Goal: Information Seeking & Learning: Learn about a topic

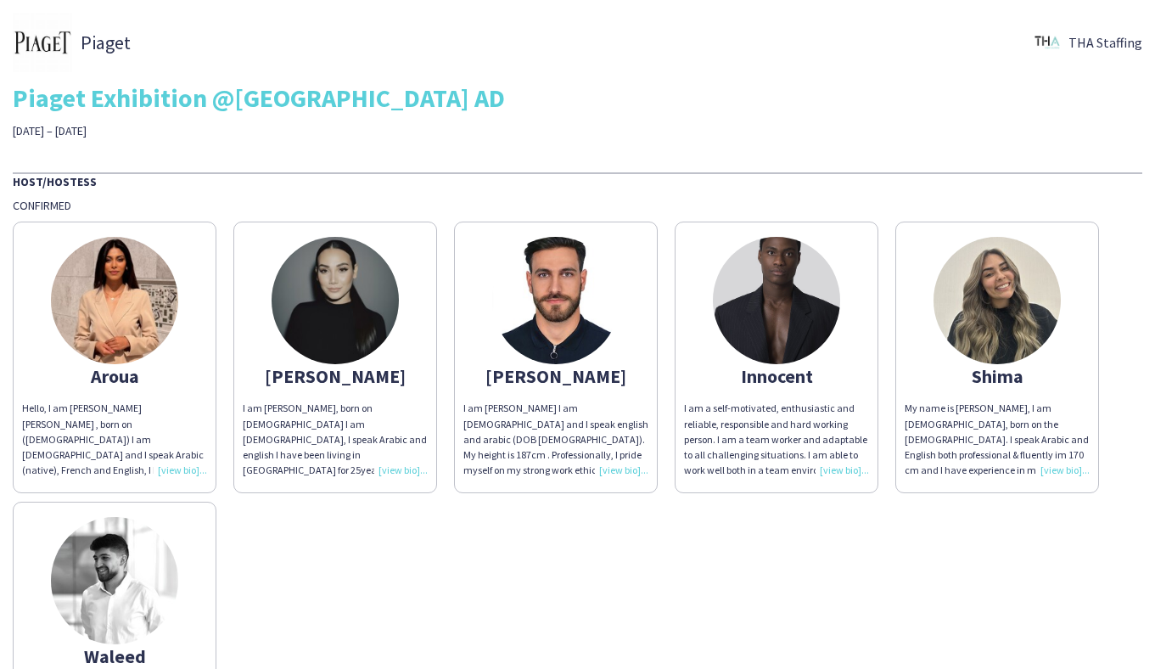
click at [770, 308] on img at bounding box center [776, 300] width 127 height 127
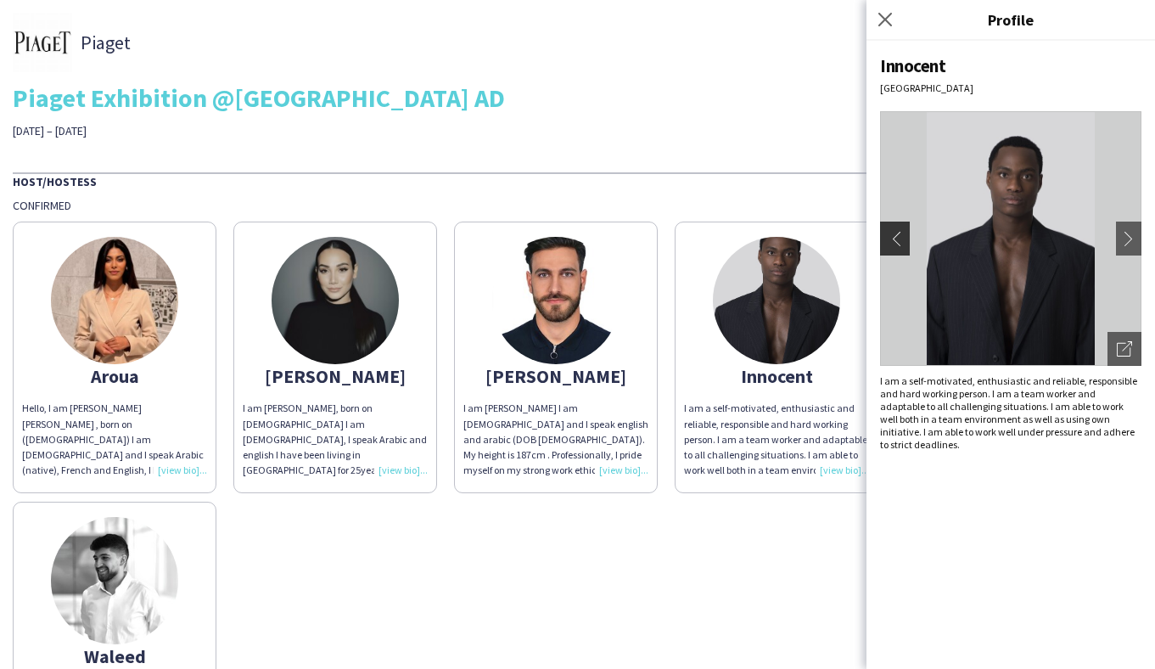
click at [890, 244] on app-icon "chevron-left" at bounding box center [893, 238] width 24 height 15
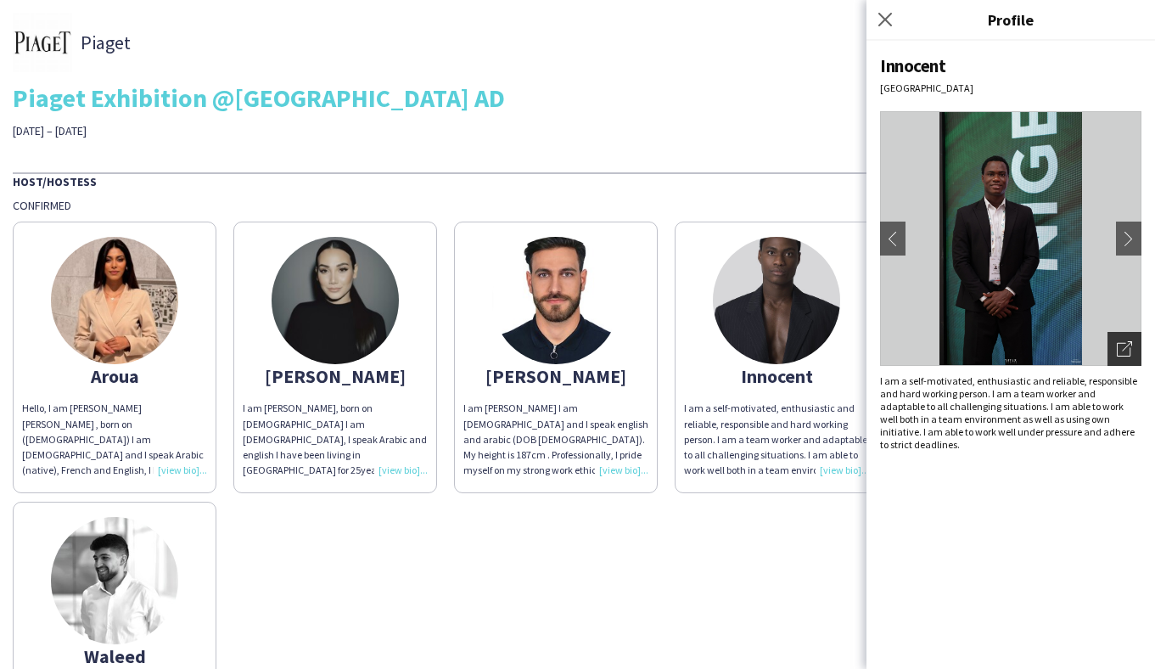
click at [1124, 344] on icon "Open photos pop-in" at bounding box center [1124, 348] width 15 height 15
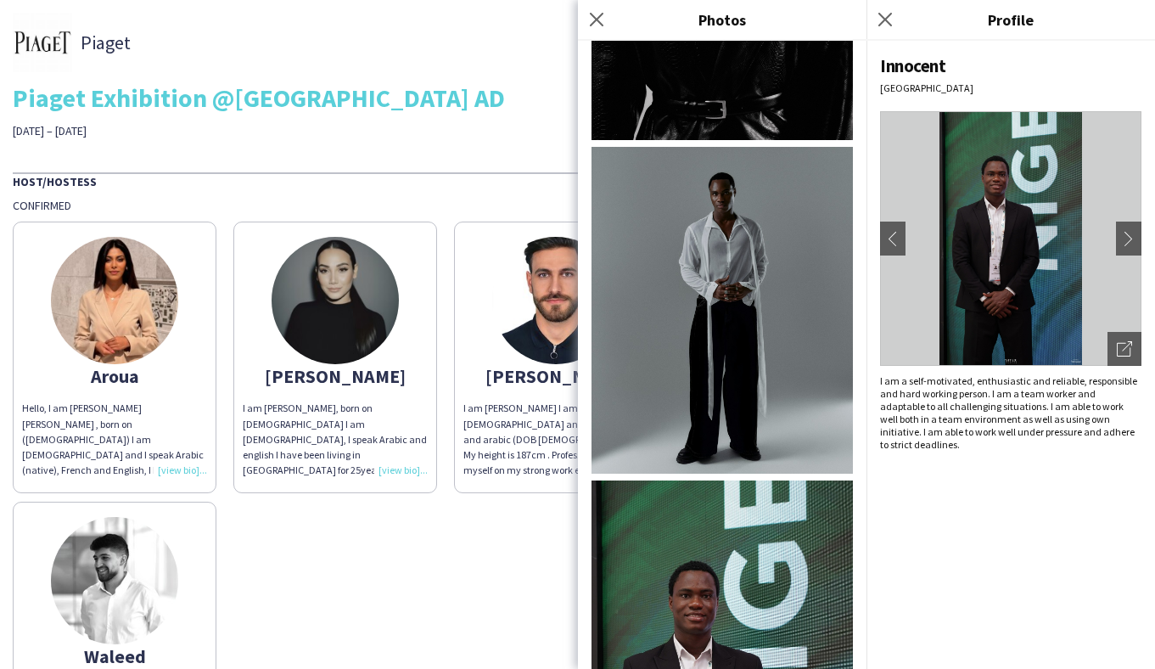
scroll to position [2427, 0]
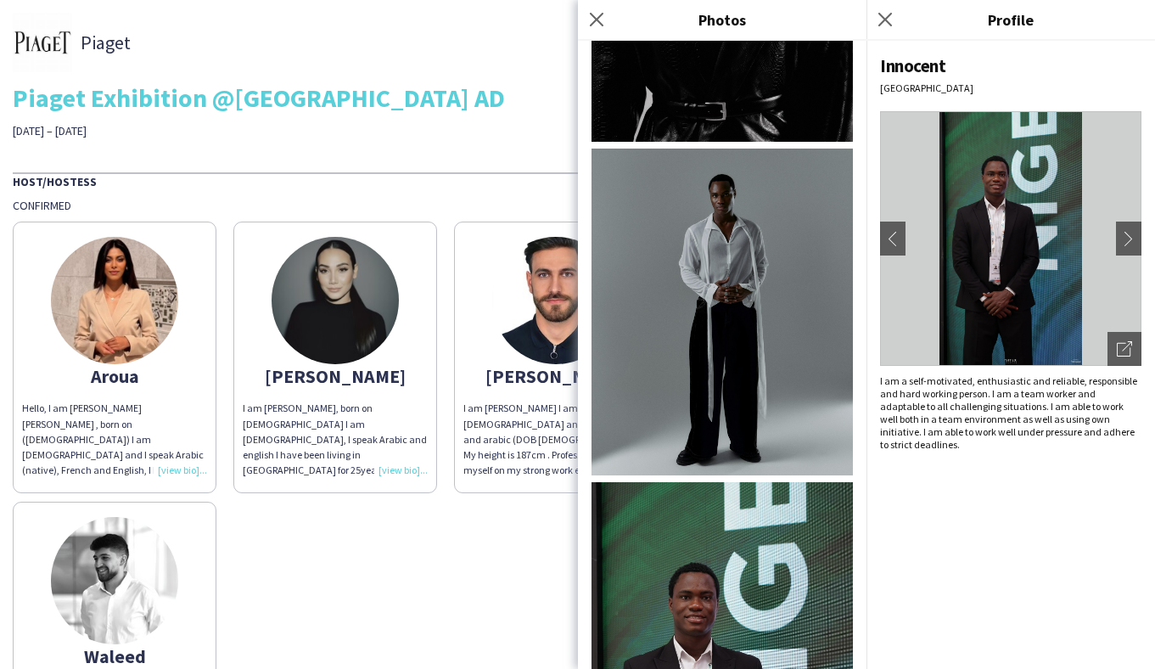
click at [735, 262] on img at bounding box center [721, 311] width 261 height 327
click at [596, 17] on icon "Close pop-in" at bounding box center [596, 19] width 16 height 16
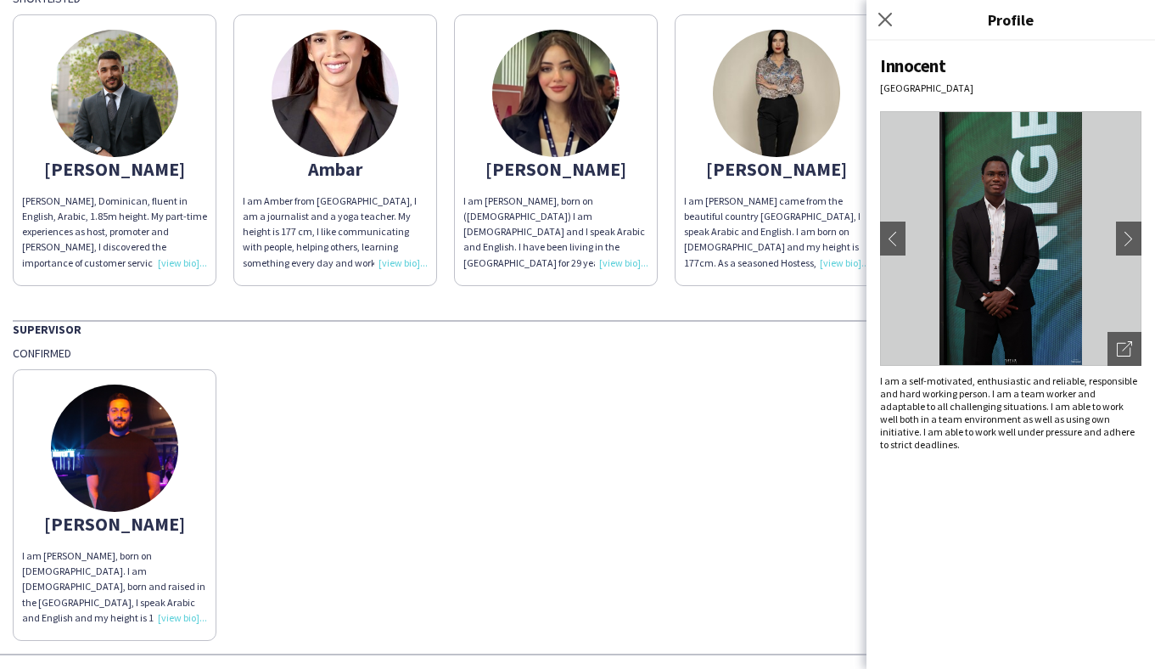
scroll to position [865, 0]
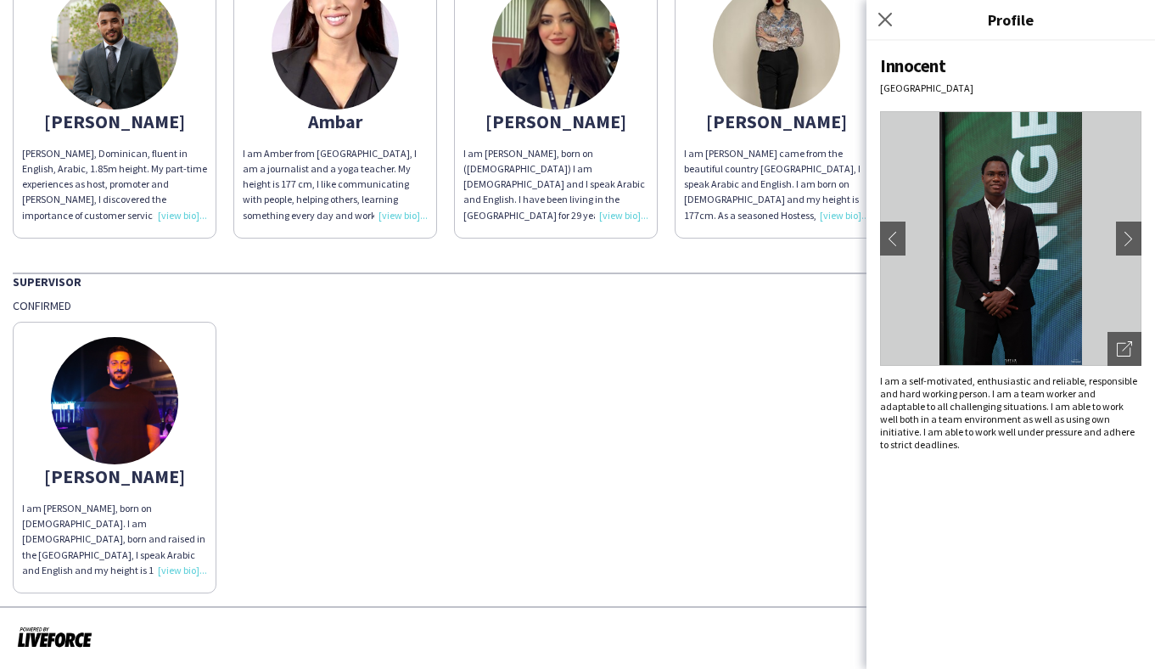
click at [141, 400] on img at bounding box center [114, 400] width 127 height 127
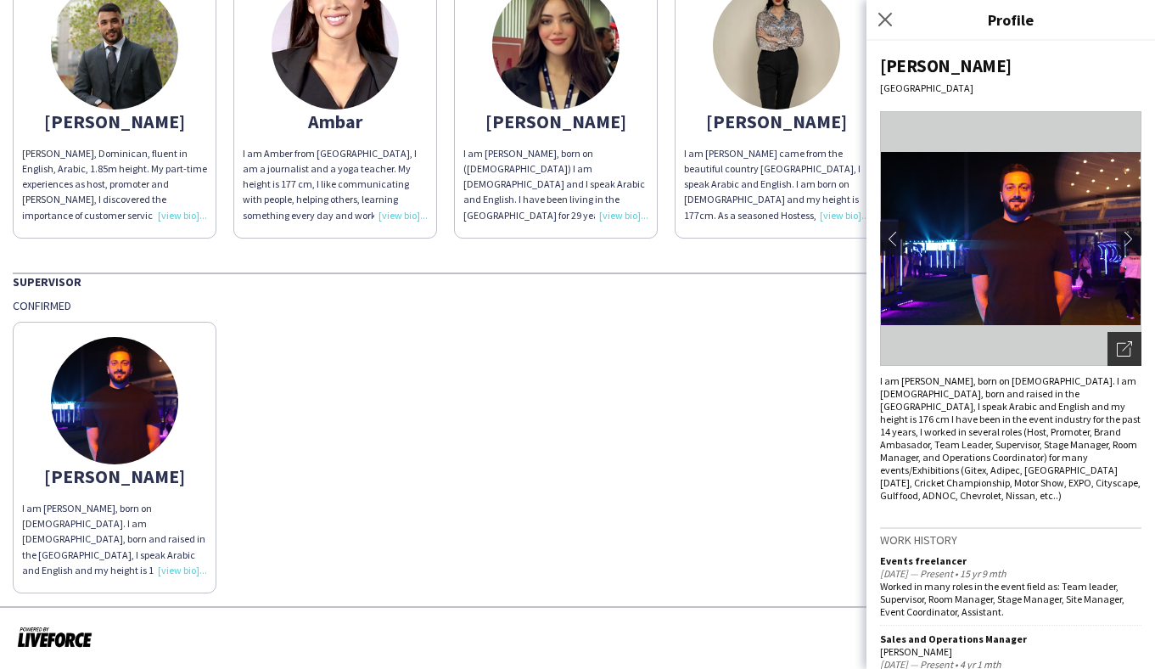
click at [1121, 351] on icon "Open photos pop-in" at bounding box center [1124, 348] width 15 height 15
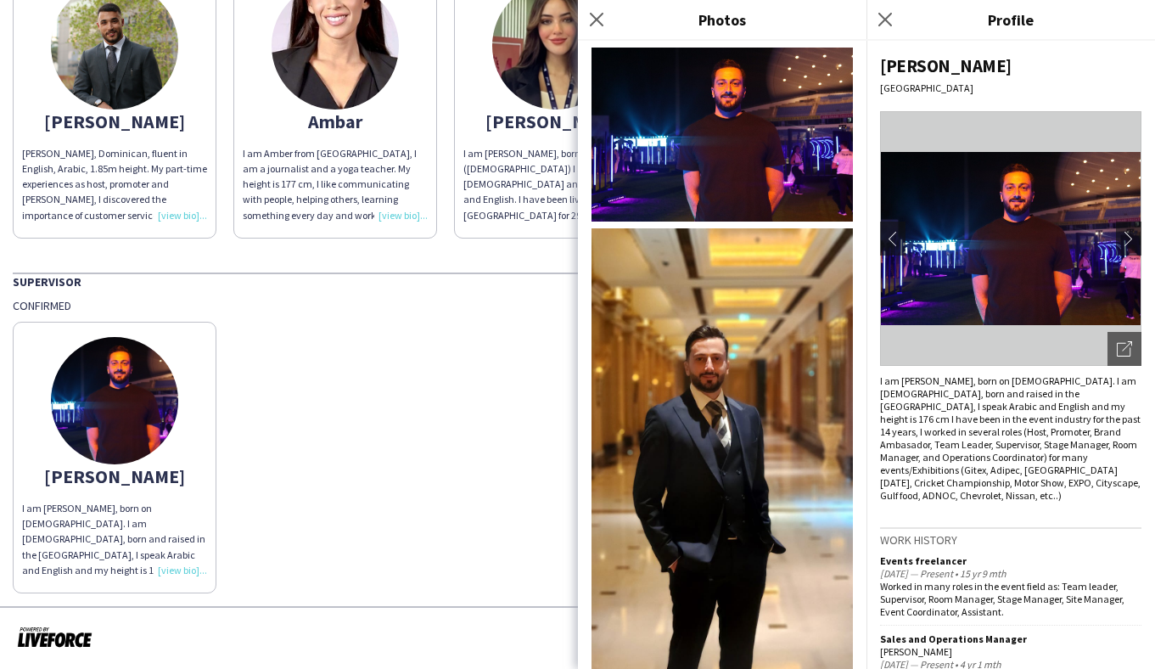
scroll to position [830, 0]
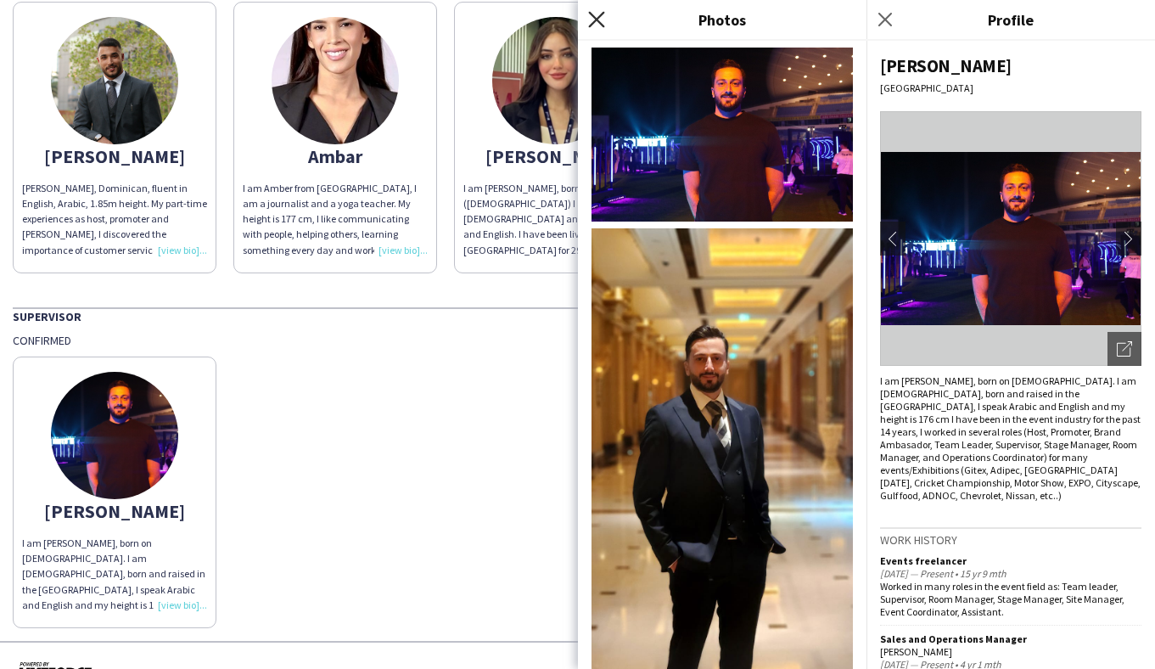
click at [595, 12] on icon "Close pop-in" at bounding box center [596, 19] width 16 height 16
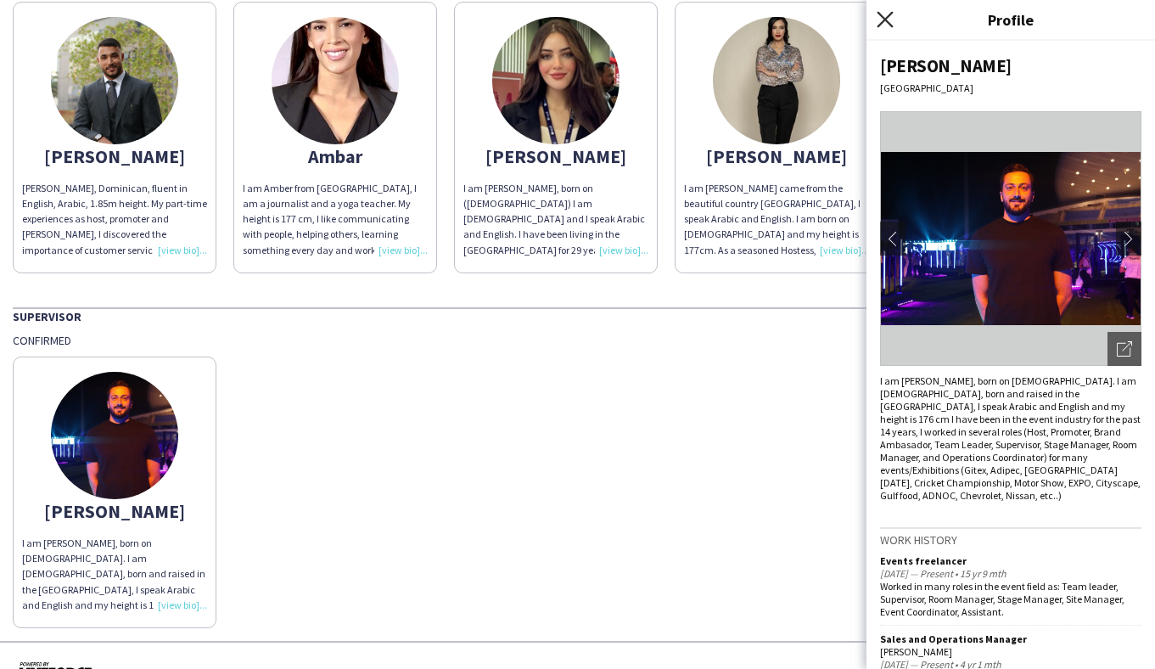
click at [887, 16] on icon at bounding box center [884, 19] width 16 height 16
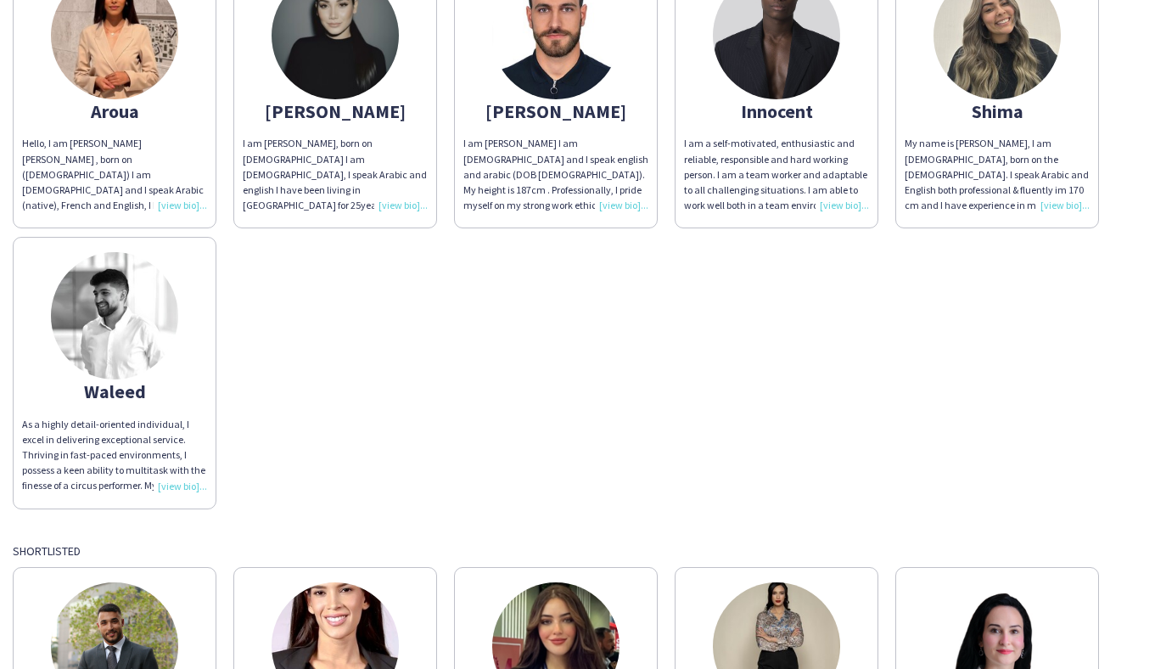
scroll to position [259, 0]
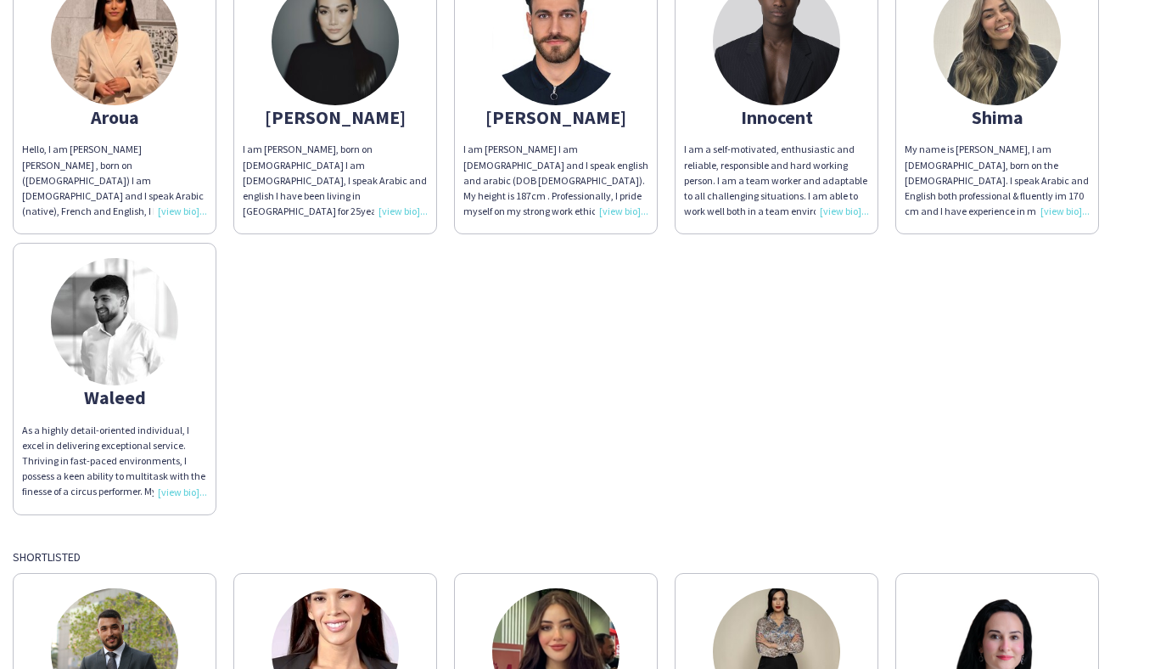
click at [842, 212] on div "I am a self-motivated, enthusiastic and reliable, responsible and hard working …" at bounding box center [776, 180] width 185 height 77
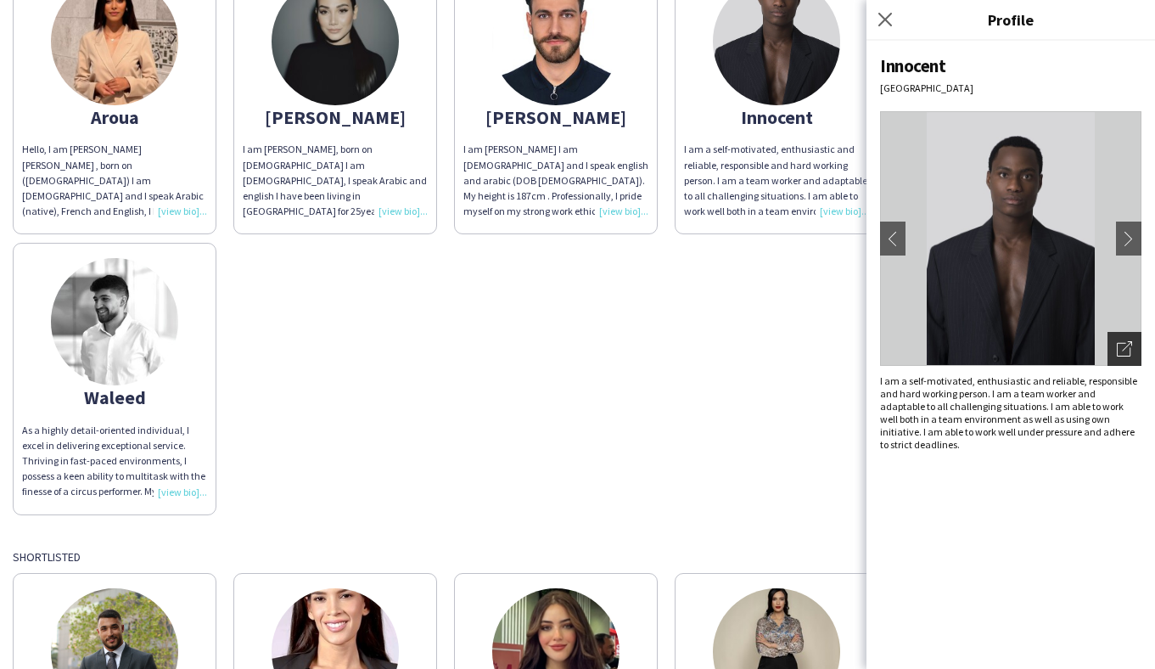
click at [1124, 345] on icon "Open photos pop-in" at bounding box center [1124, 348] width 15 height 15
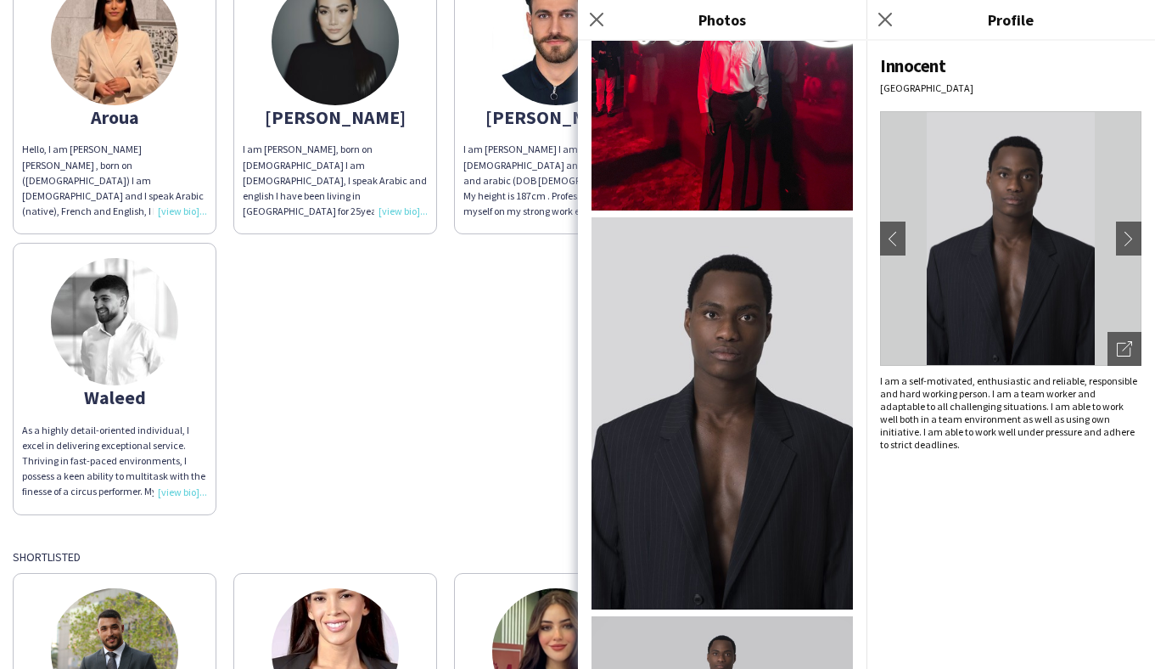
scroll to position [939, 0]
click at [887, 16] on icon at bounding box center [884, 19] width 16 height 16
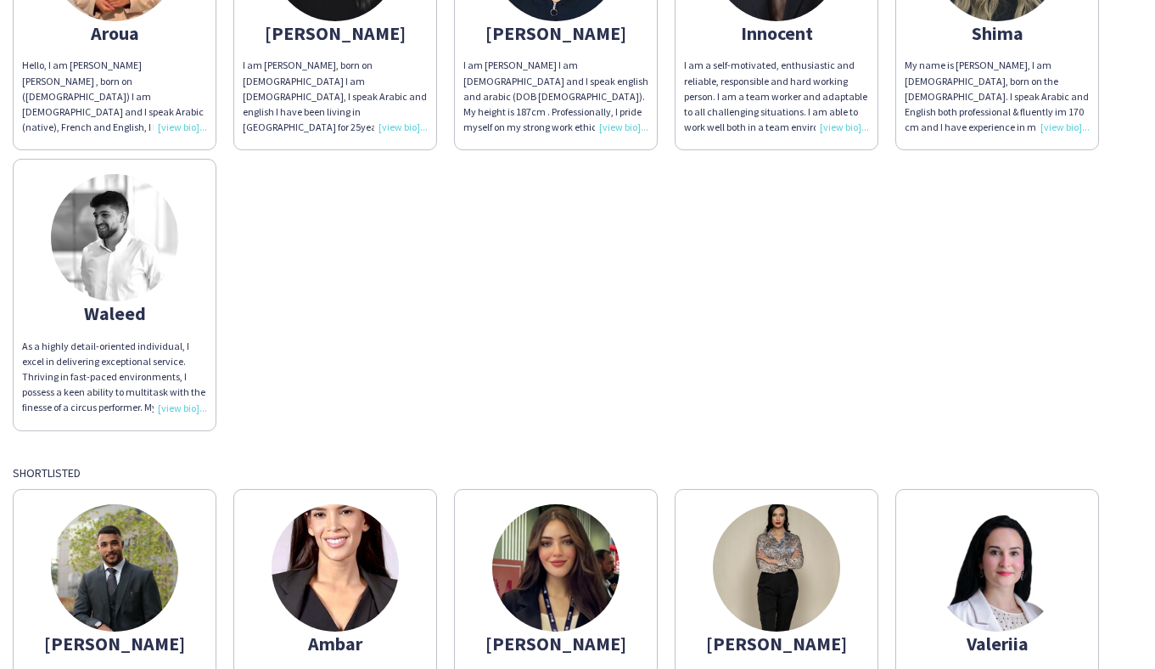
scroll to position [288, 0]
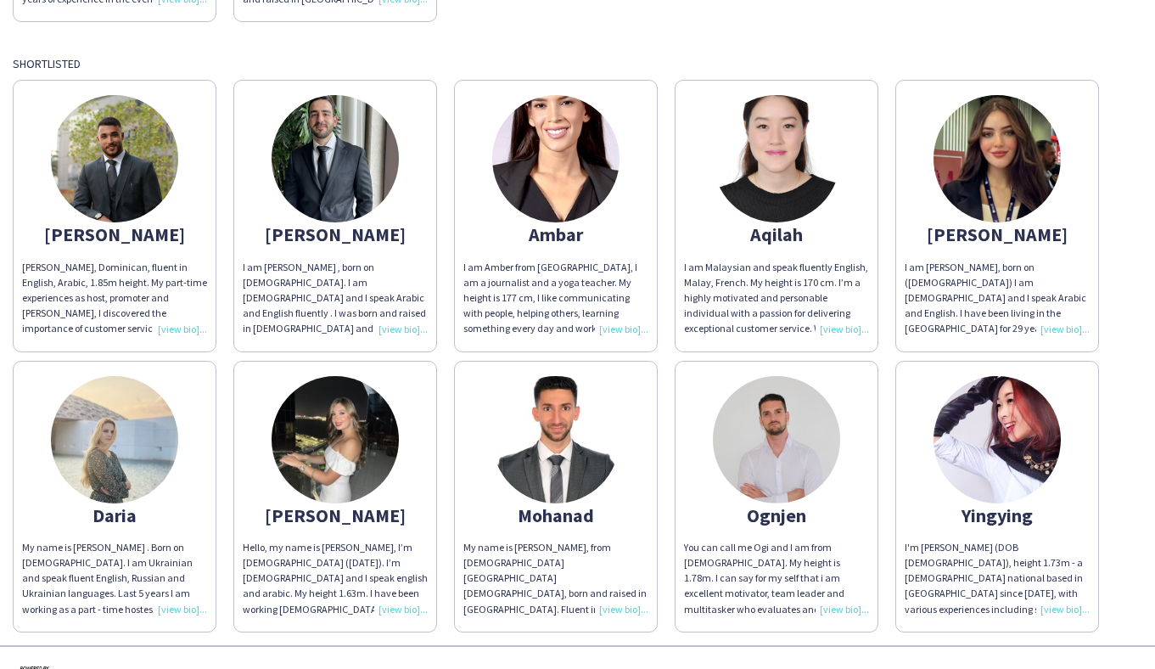
scroll to position [496, 0]
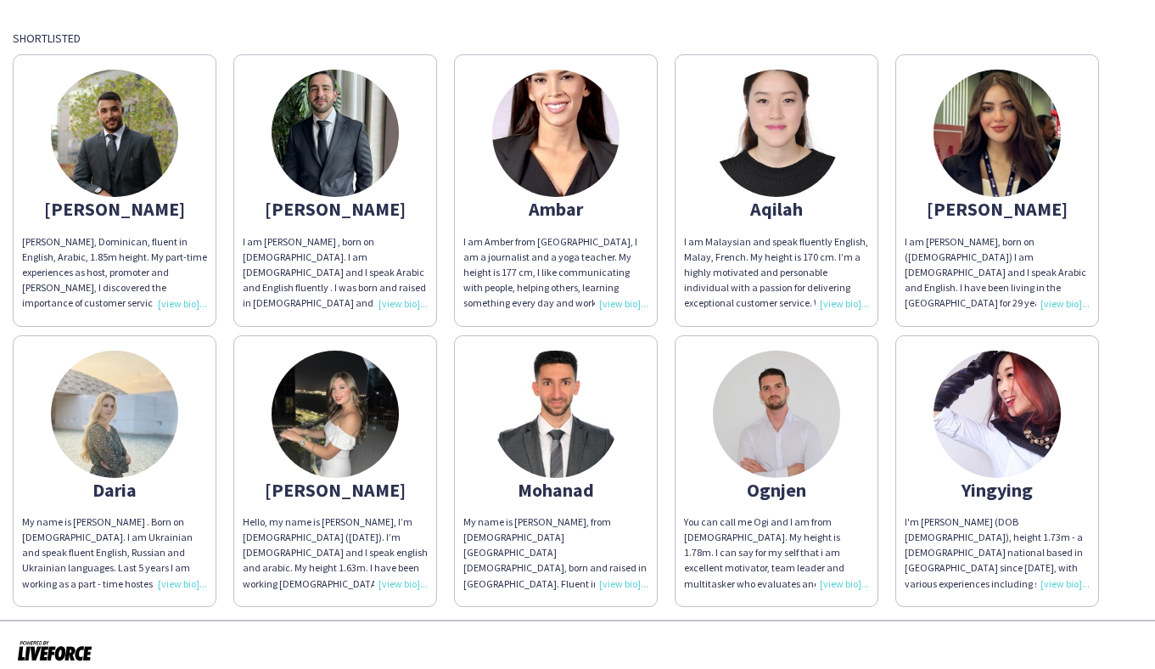
click at [988, 436] on img at bounding box center [996, 413] width 127 height 127
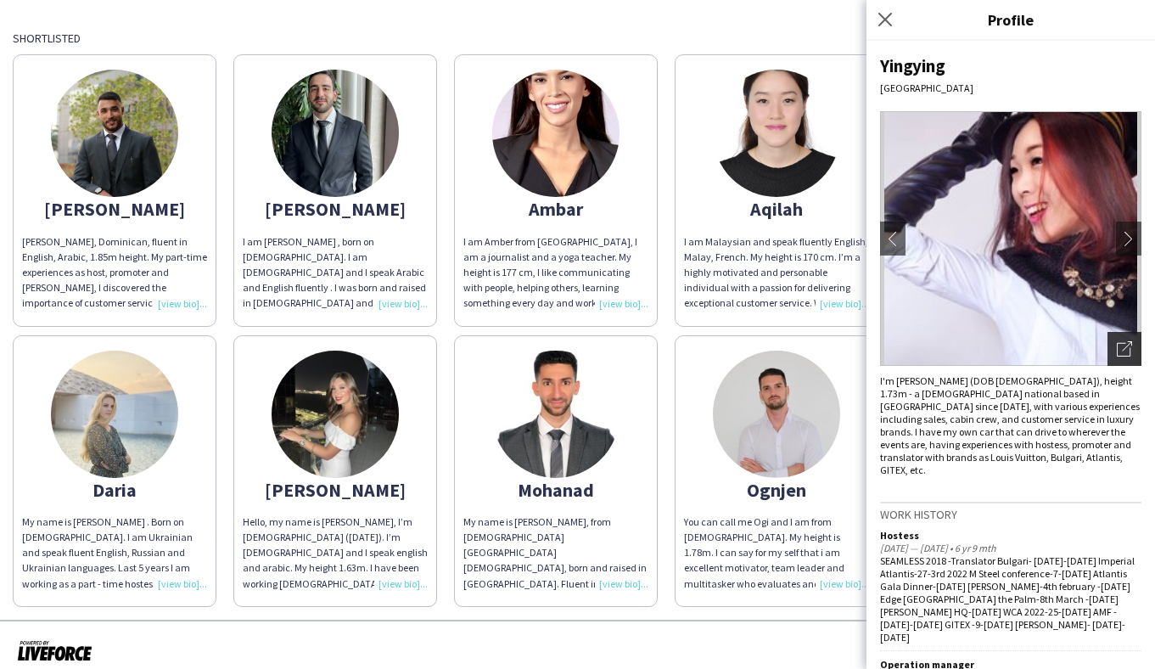
click at [1128, 356] on icon at bounding box center [1124, 350] width 14 height 14
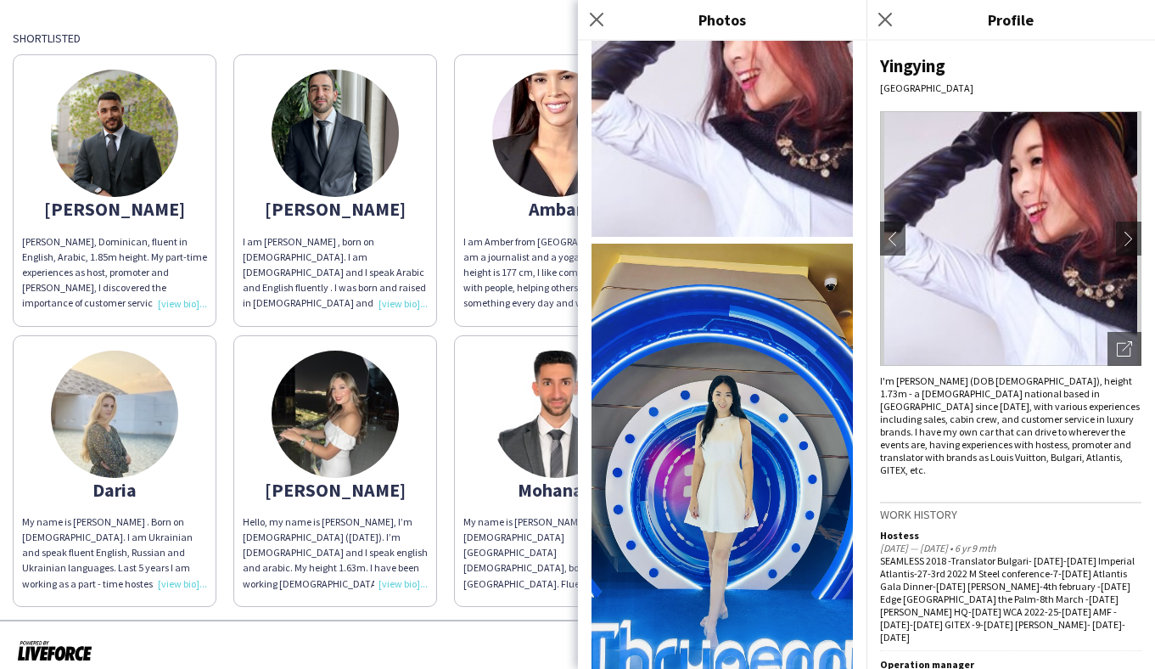
scroll to position [69, 0]
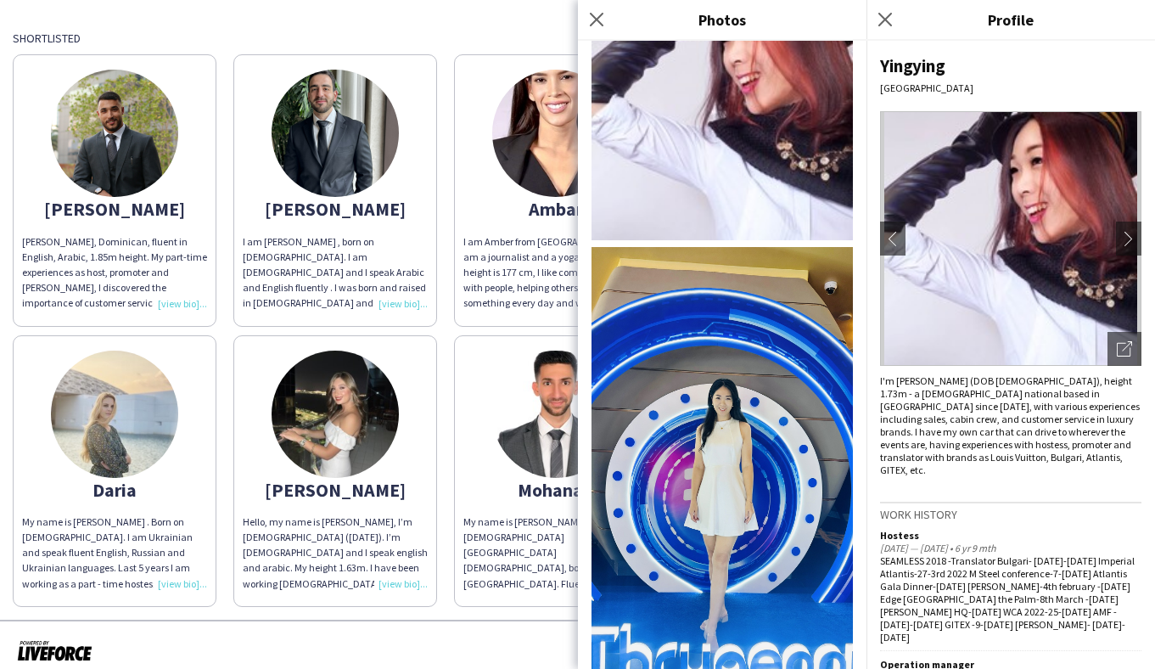
click at [720, 462] on img at bounding box center [721, 486] width 261 height 479
click at [883, 19] on icon at bounding box center [884, 19] width 16 height 16
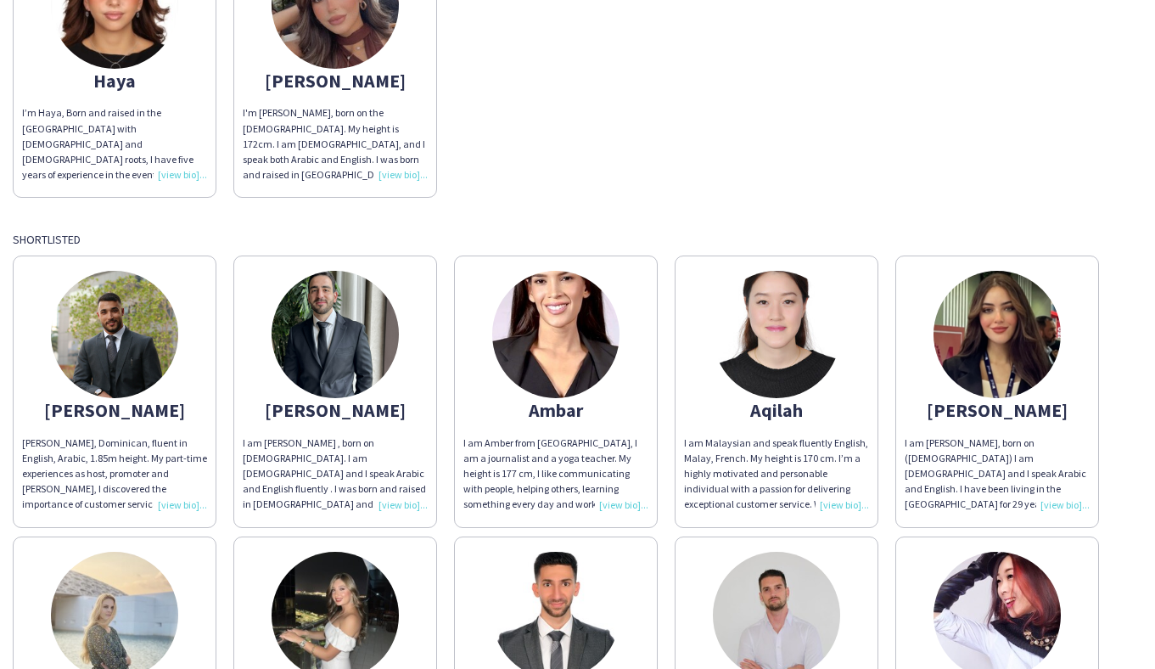
scroll to position [289, 0]
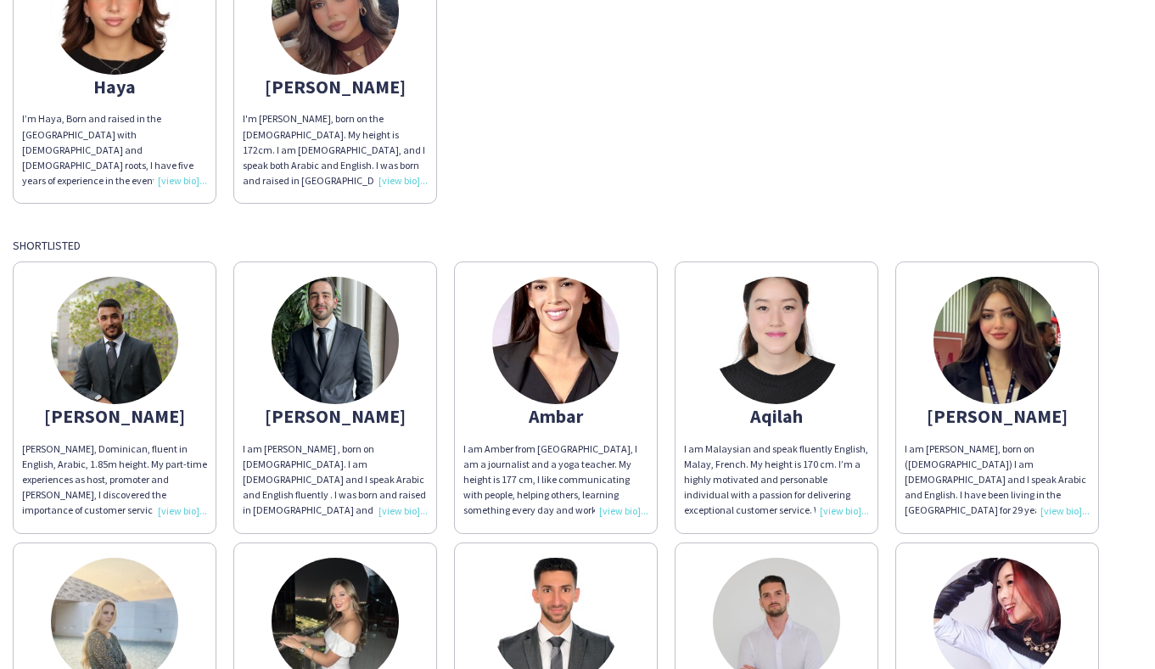
click at [560, 339] on img at bounding box center [555, 340] width 127 height 127
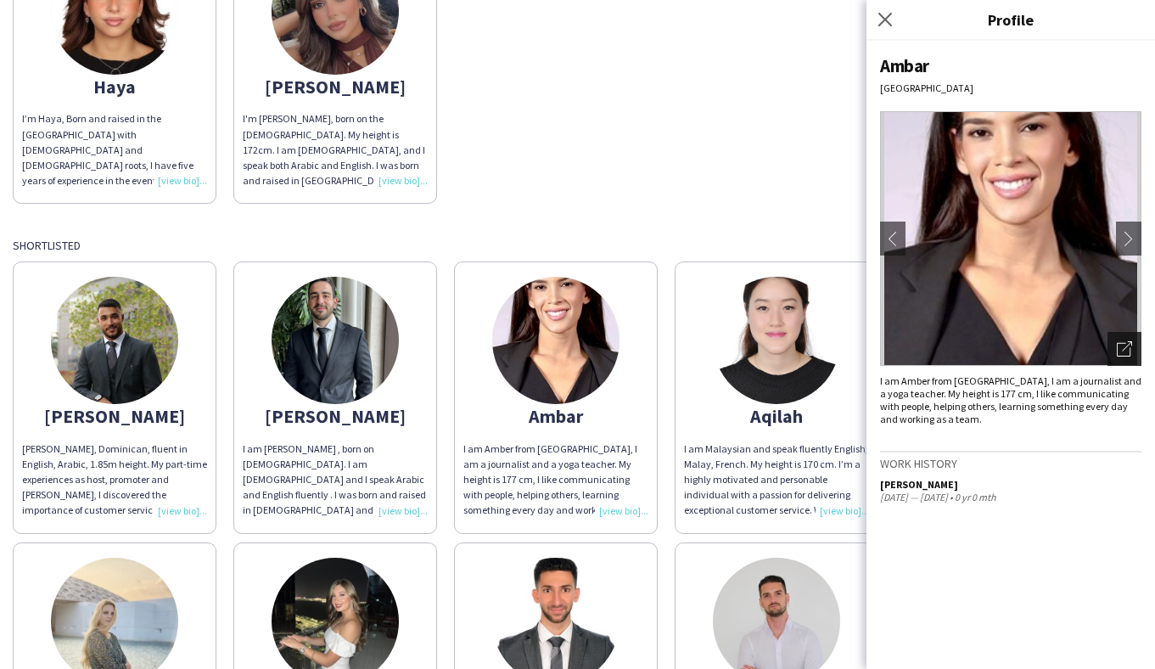
click at [1127, 342] on icon "Open photos pop-in" at bounding box center [1124, 348] width 15 height 15
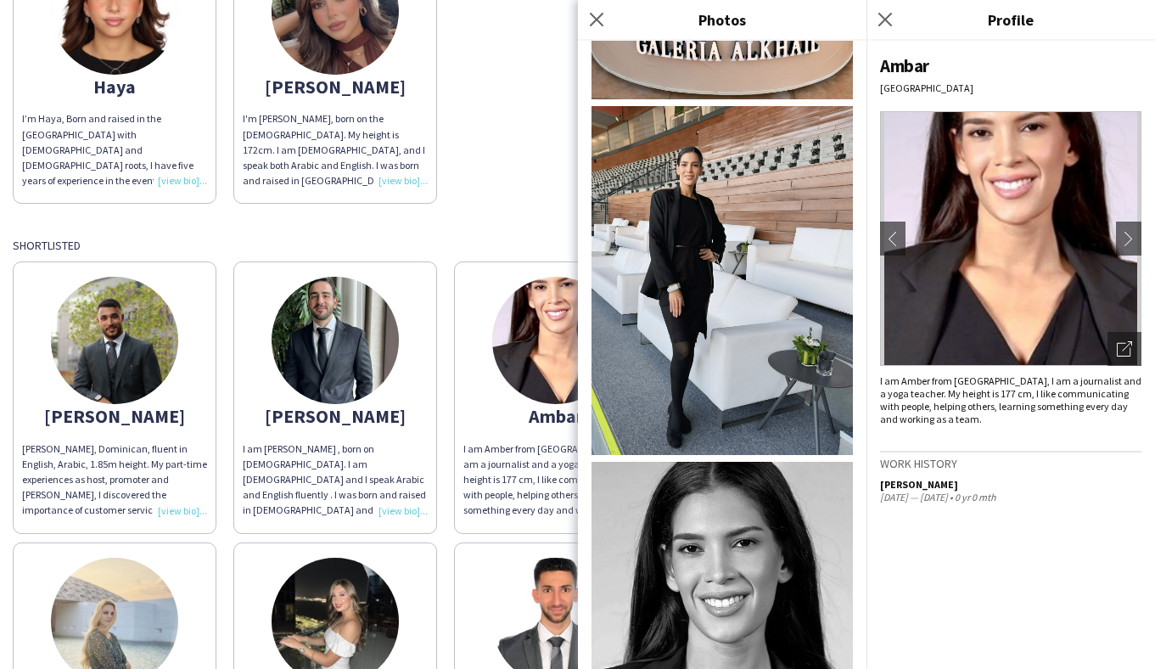
scroll to position [748, 0]
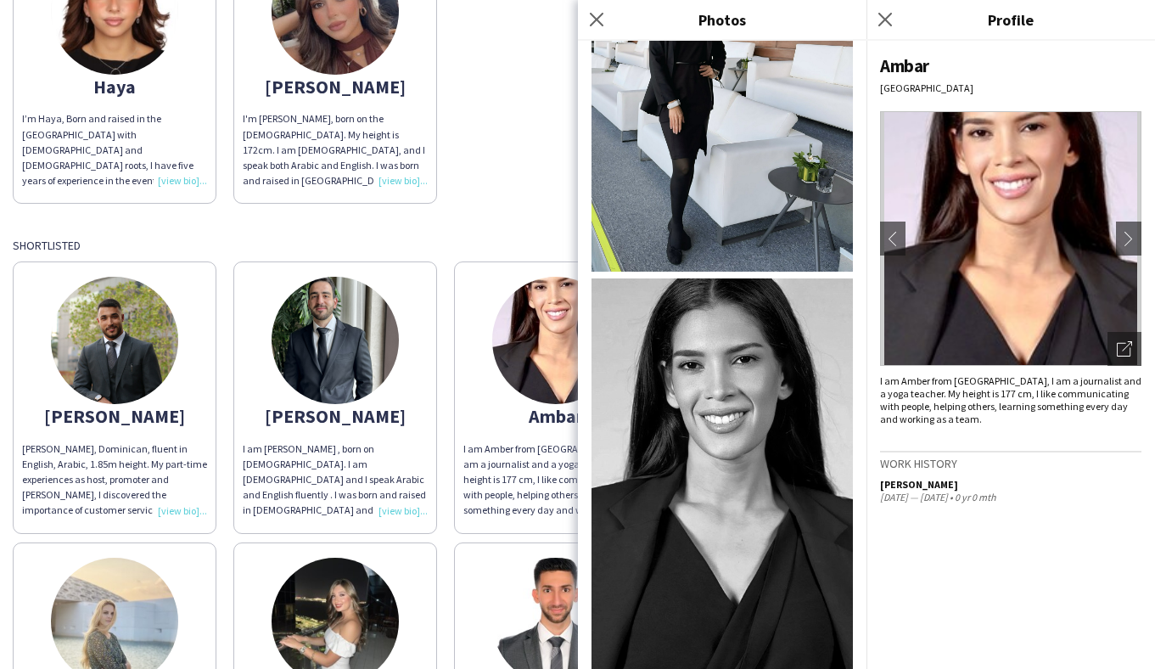
click at [724, 431] on img at bounding box center [721, 473] width 261 height 391
click at [596, 19] on icon at bounding box center [596, 19] width 16 height 16
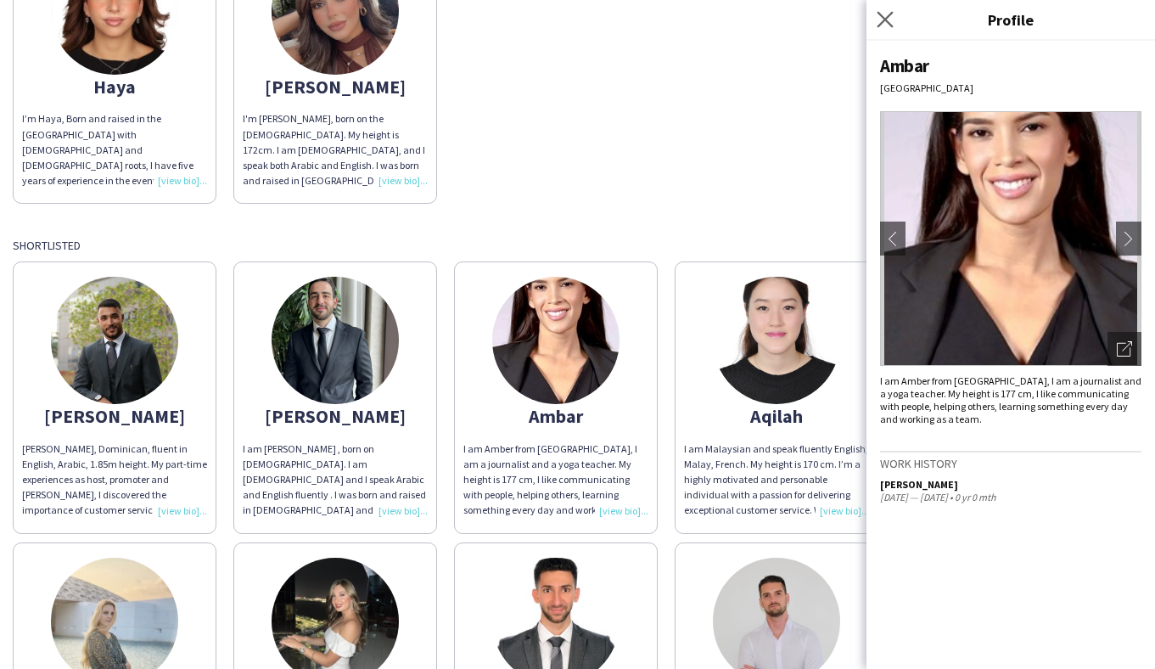
click at [874, 19] on app-icon "Close pop-in" at bounding box center [885, 20] width 25 height 25
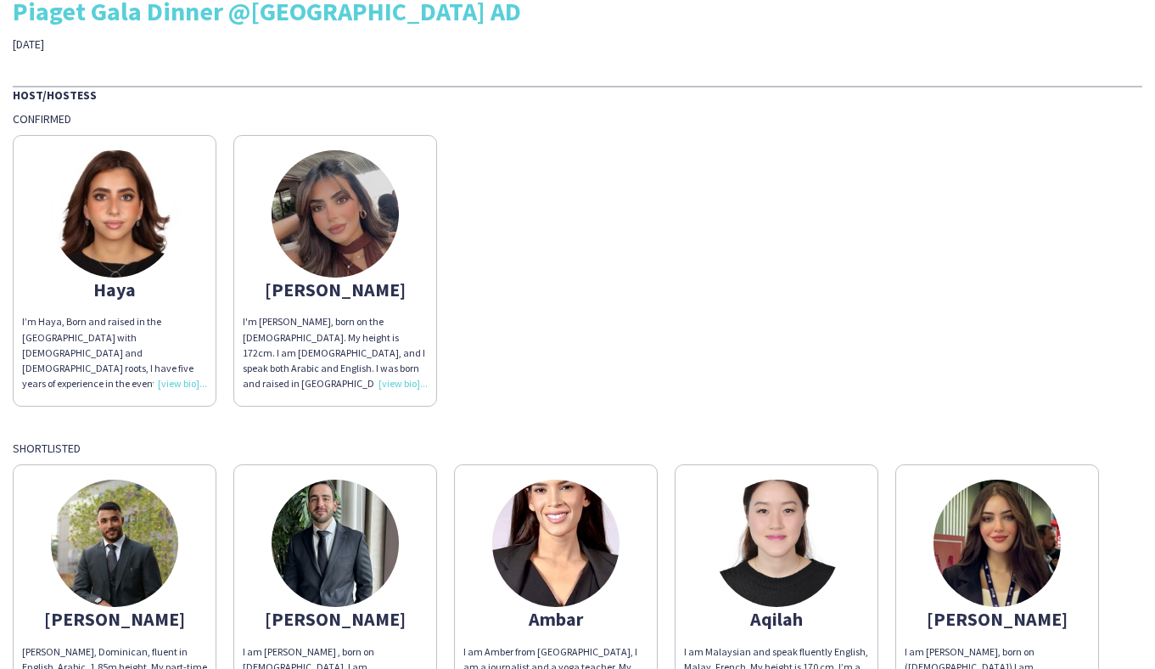
scroll to position [76, 0]
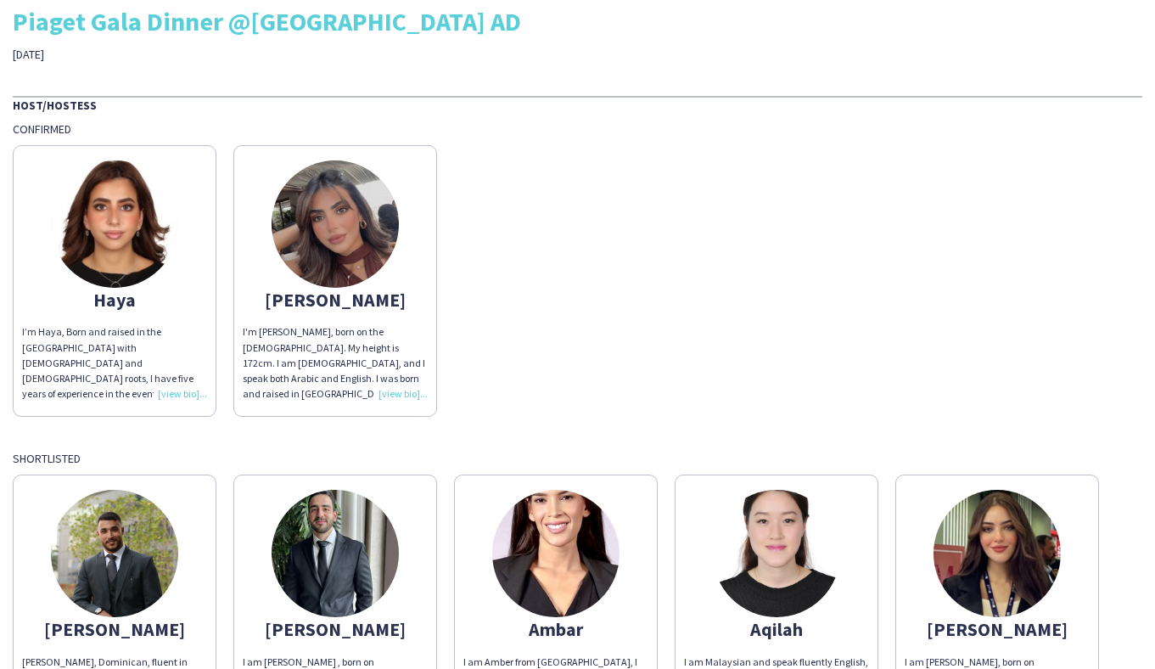
click at [330, 223] on img at bounding box center [335, 223] width 127 height 127
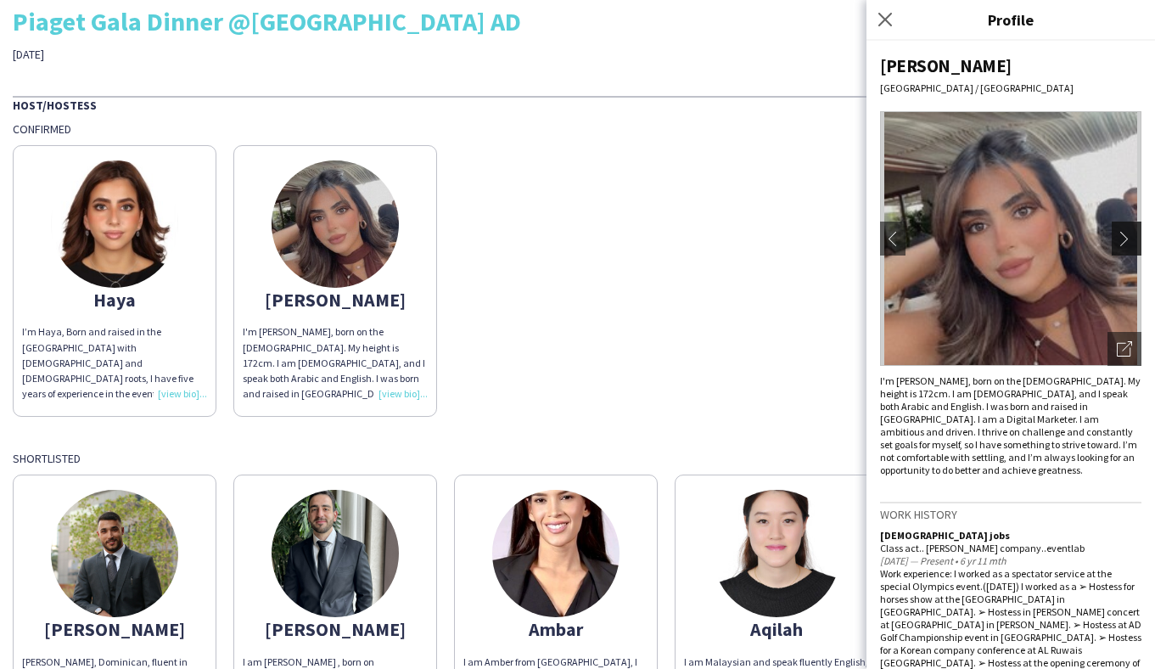
click at [1126, 231] on app-icon "chevron-right" at bounding box center [1129, 238] width 24 height 15
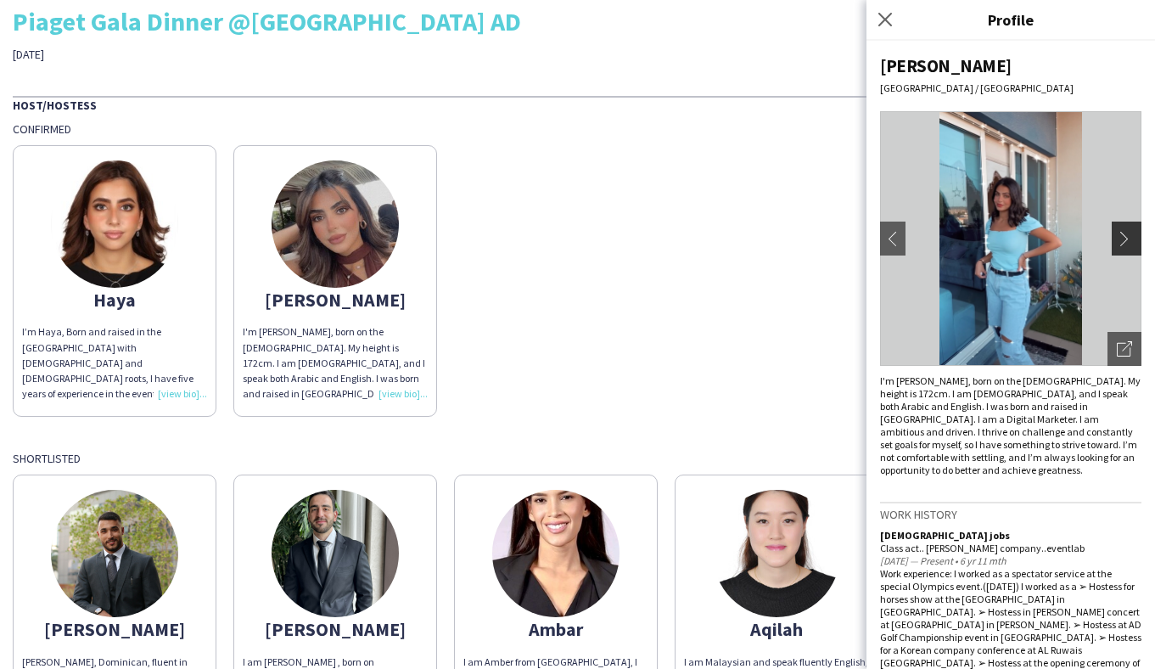
click at [1126, 233] on app-icon "chevron-right" at bounding box center [1129, 238] width 24 height 15
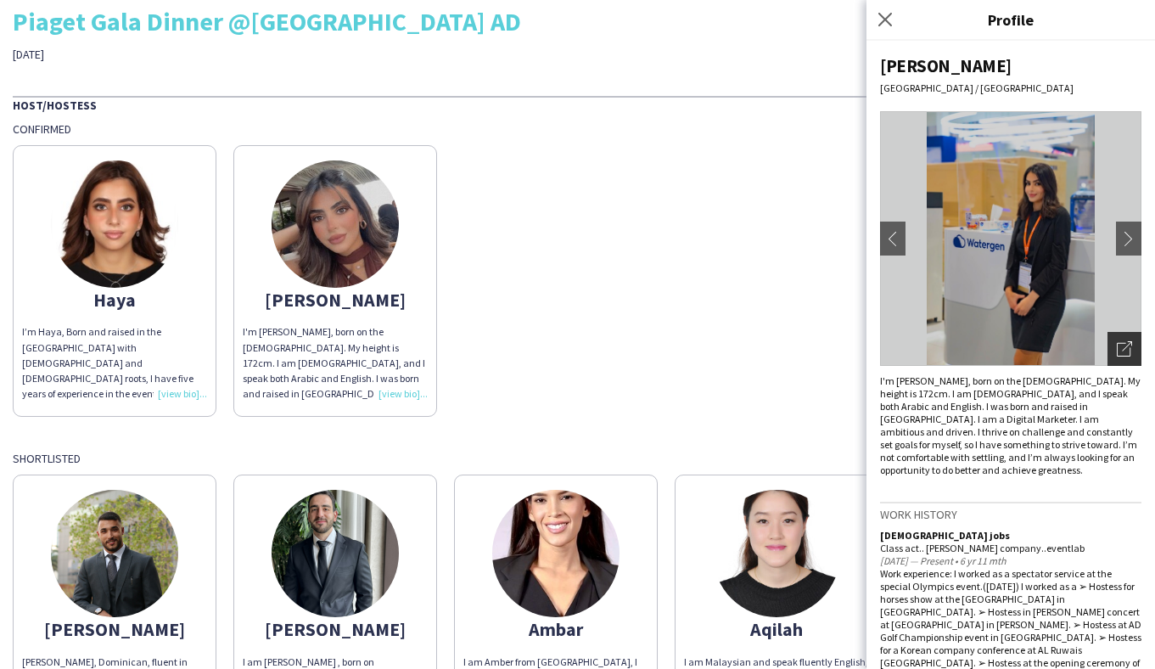
click at [1126, 342] on icon "Open photos pop-in" at bounding box center [1124, 348] width 15 height 15
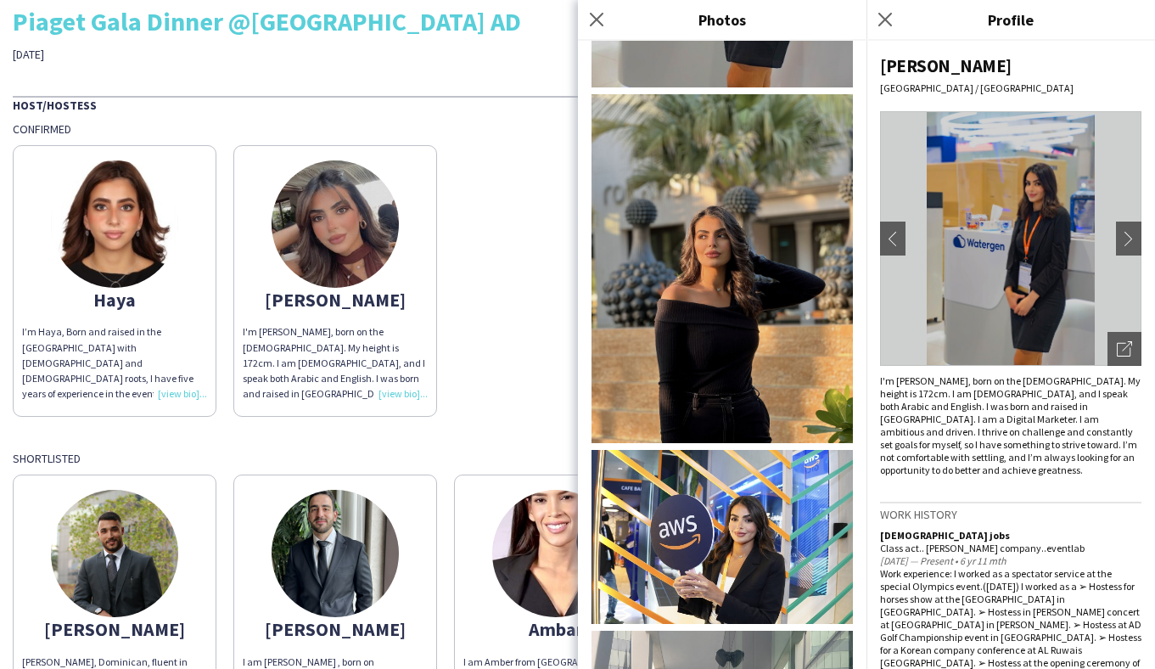
scroll to position [1028, 0]
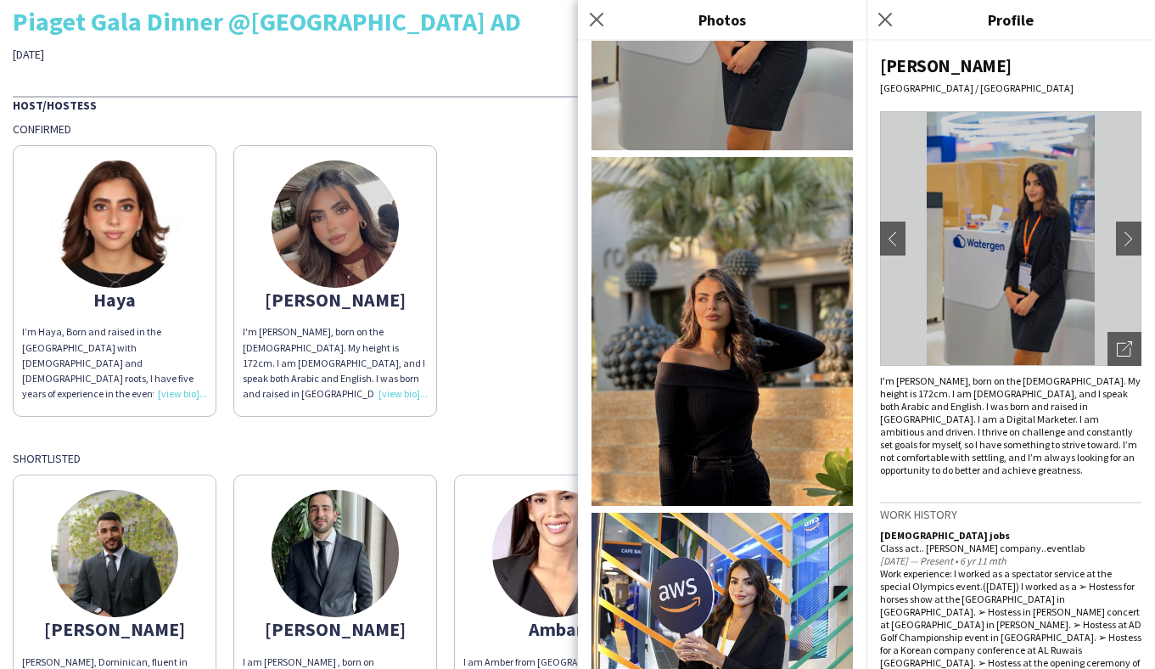
click at [731, 292] on img at bounding box center [721, 331] width 261 height 349
click at [174, 393] on div "I’m Haya, Born and raised in the UAE with Palestinian and Lebanese roots, I hav…" at bounding box center [114, 362] width 185 height 77
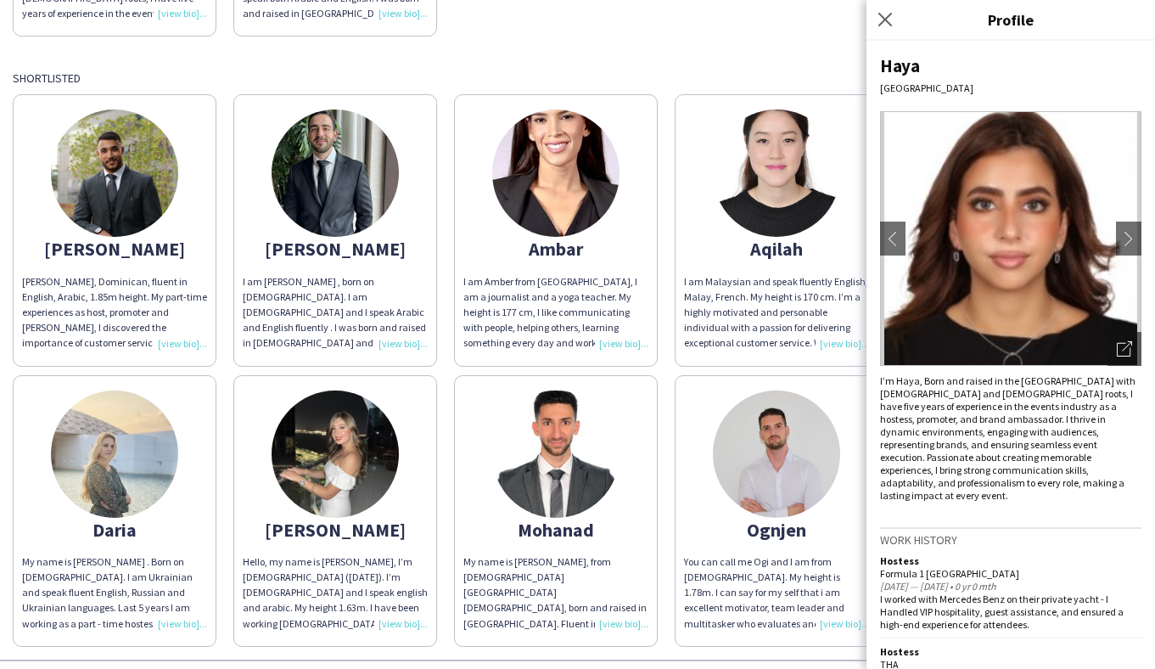
scroll to position [510, 0]
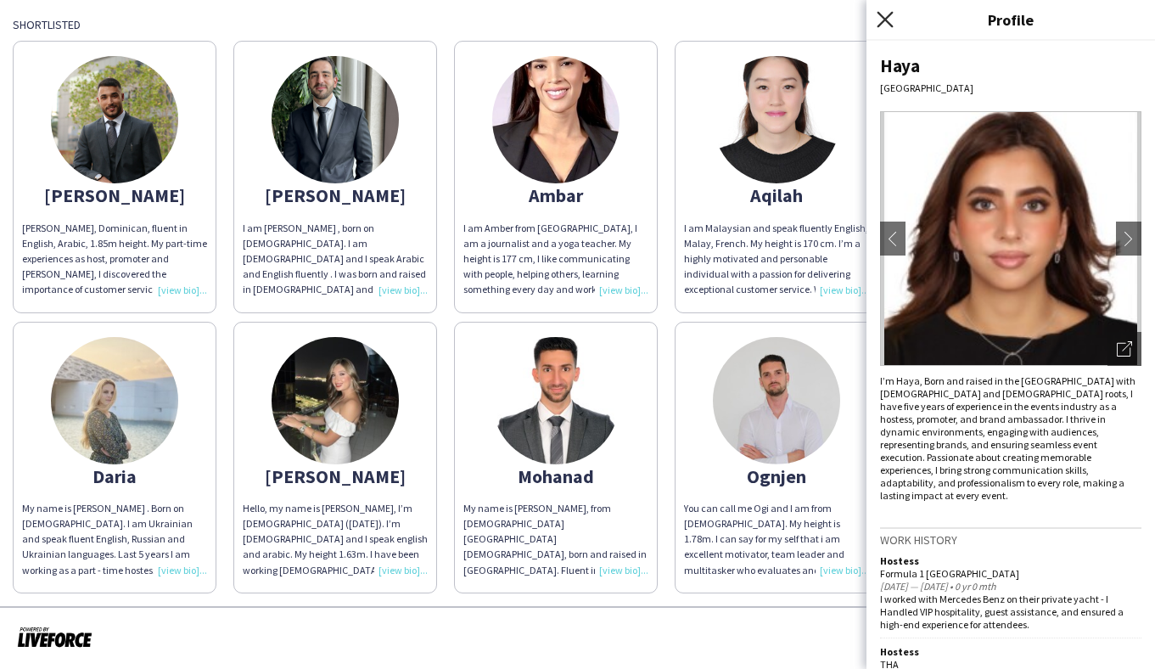
click at [888, 16] on icon at bounding box center [884, 19] width 16 height 16
